Goal: Task Accomplishment & Management: Use online tool/utility

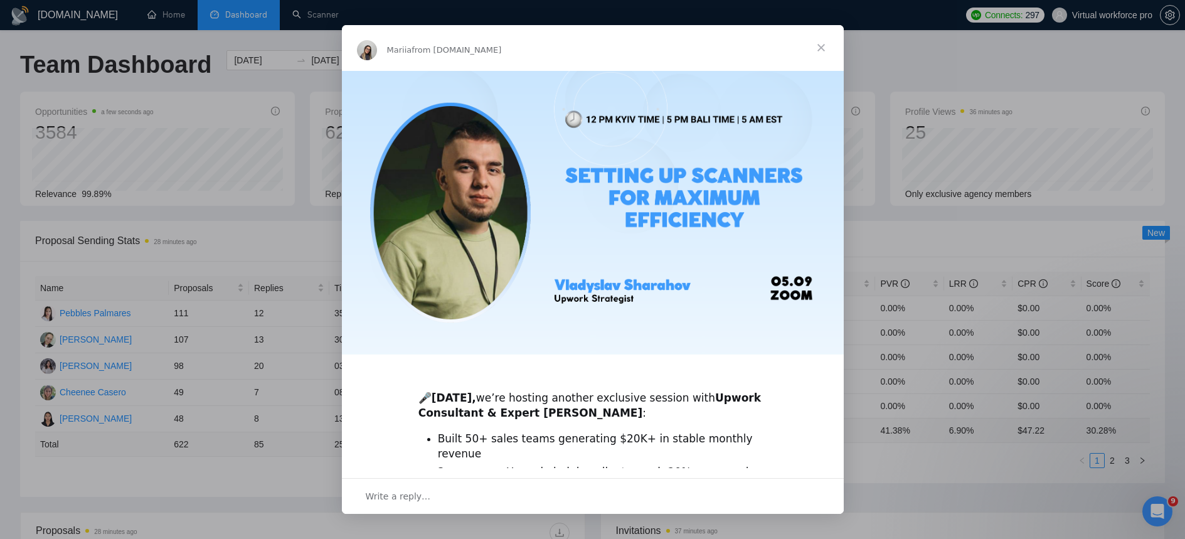
click at [828, 48] on span "Close" at bounding box center [820, 47] width 45 height 45
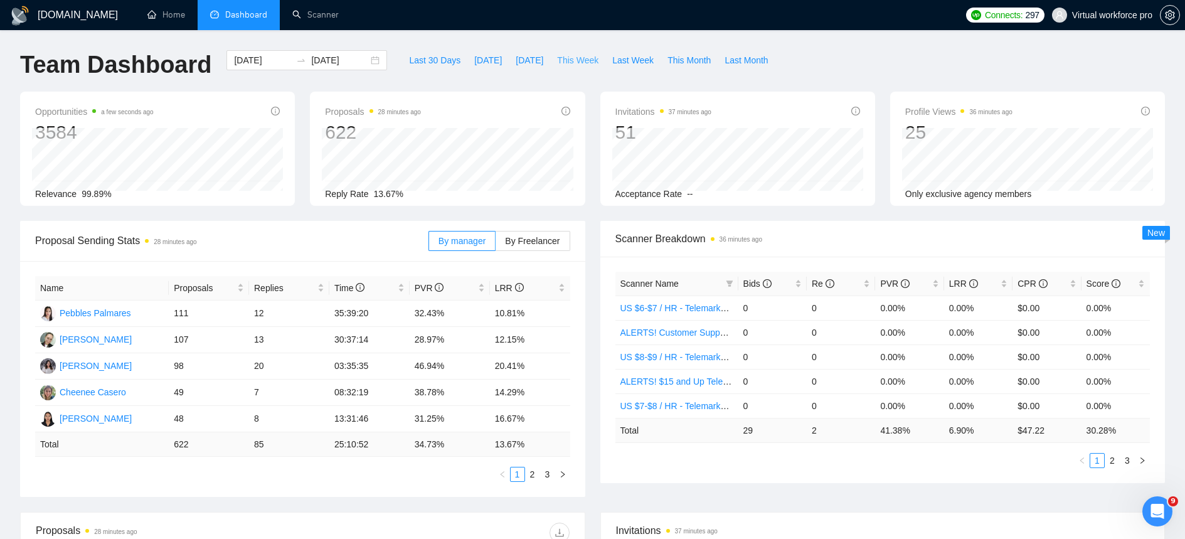
click at [573, 58] on span "This Week" at bounding box center [577, 60] width 41 height 14
type input "[DATE]"
click at [321, 20] on link "Scanner" at bounding box center [315, 14] width 46 height 11
